Goal: Navigation & Orientation: Understand site structure

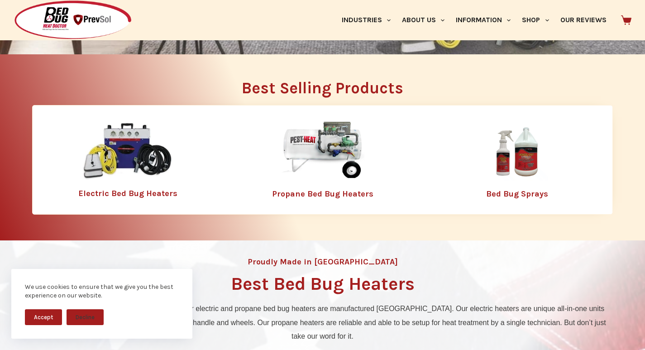
click at [487, 138] on img at bounding box center [517, 151] width 118 height 59
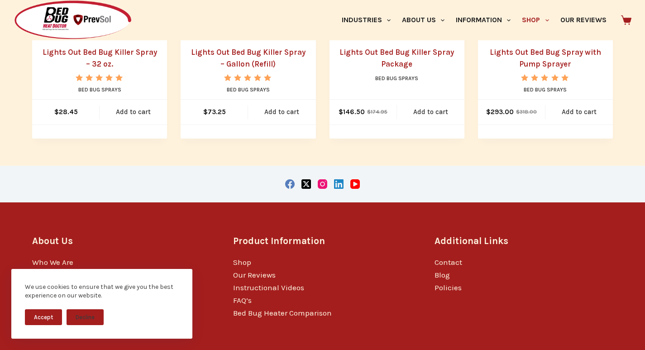
scroll to position [376, 0]
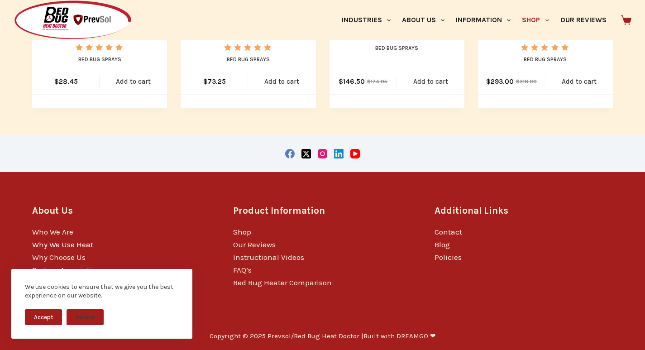
click at [43, 241] on link "Why We Use Heat" at bounding box center [62, 244] width 61 height 9
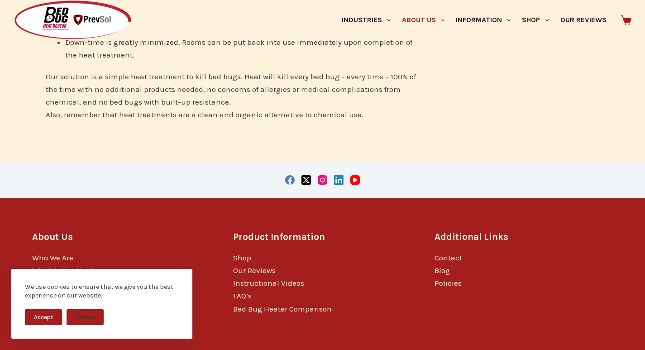
scroll to position [415, 0]
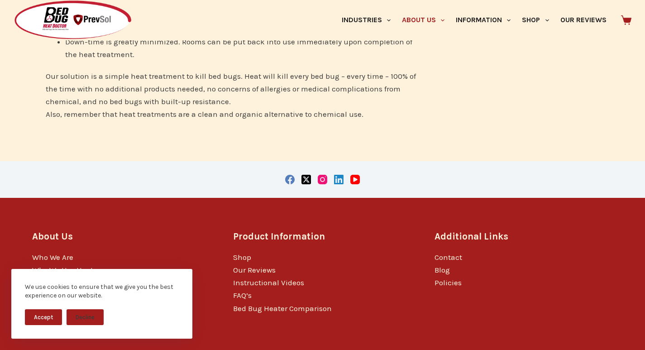
click at [37, 278] on link "Why Choose Us" at bounding box center [58, 282] width 53 height 9
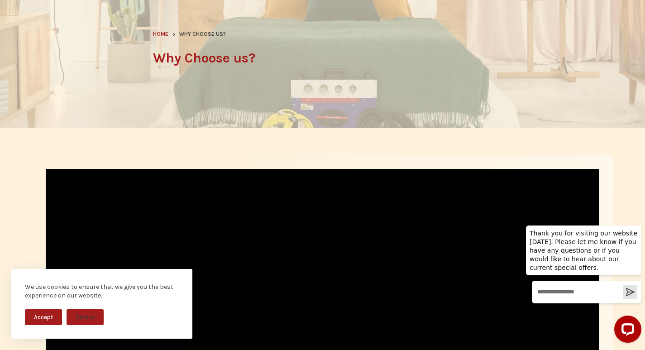
scroll to position [113, 0]
